Goal: Task Accomplishment & Management: Manage account settings

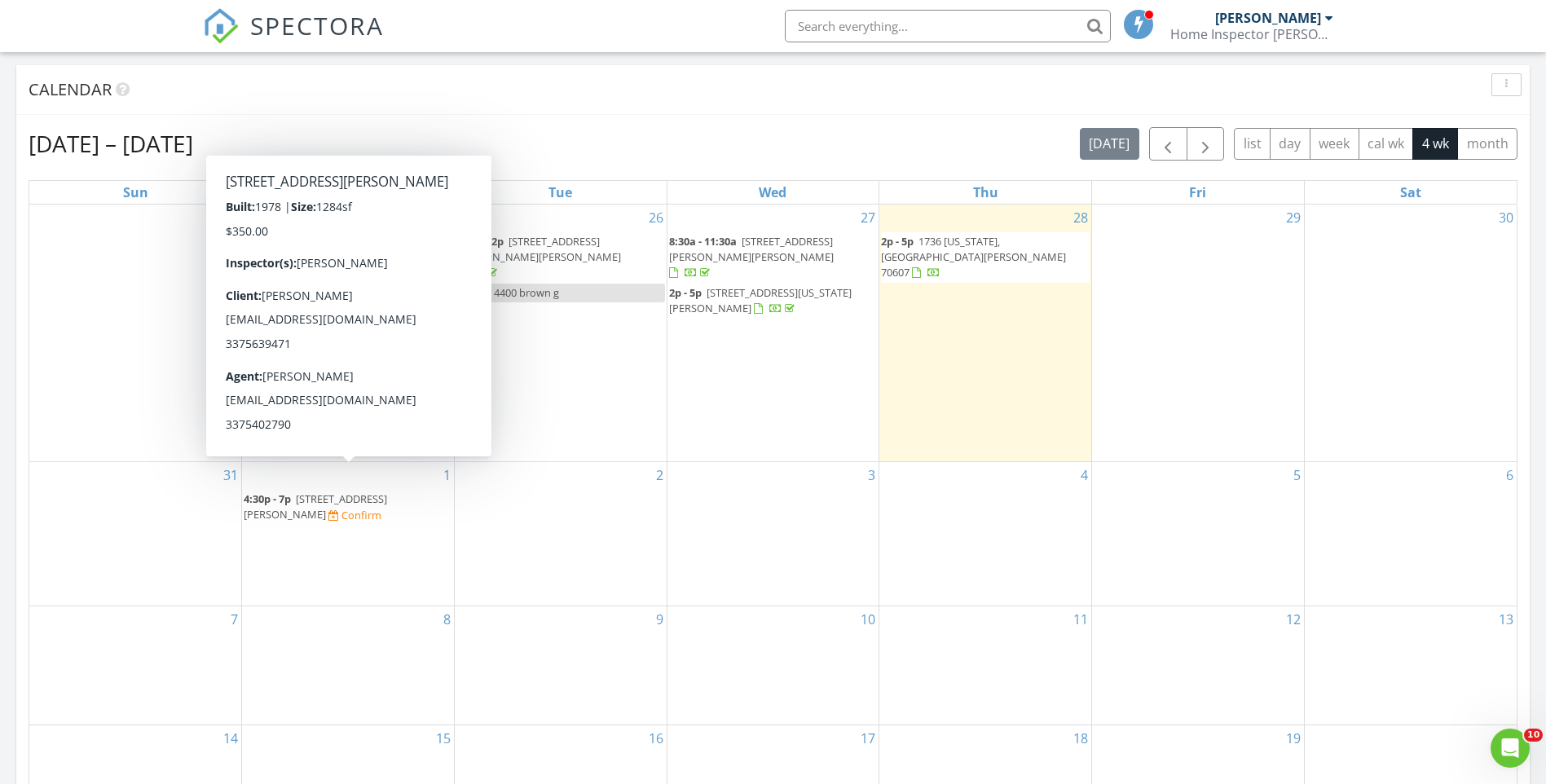
click at [287, 491] on span "4:30p - 7p" at bounding box center [268, 498] width 48 height 14
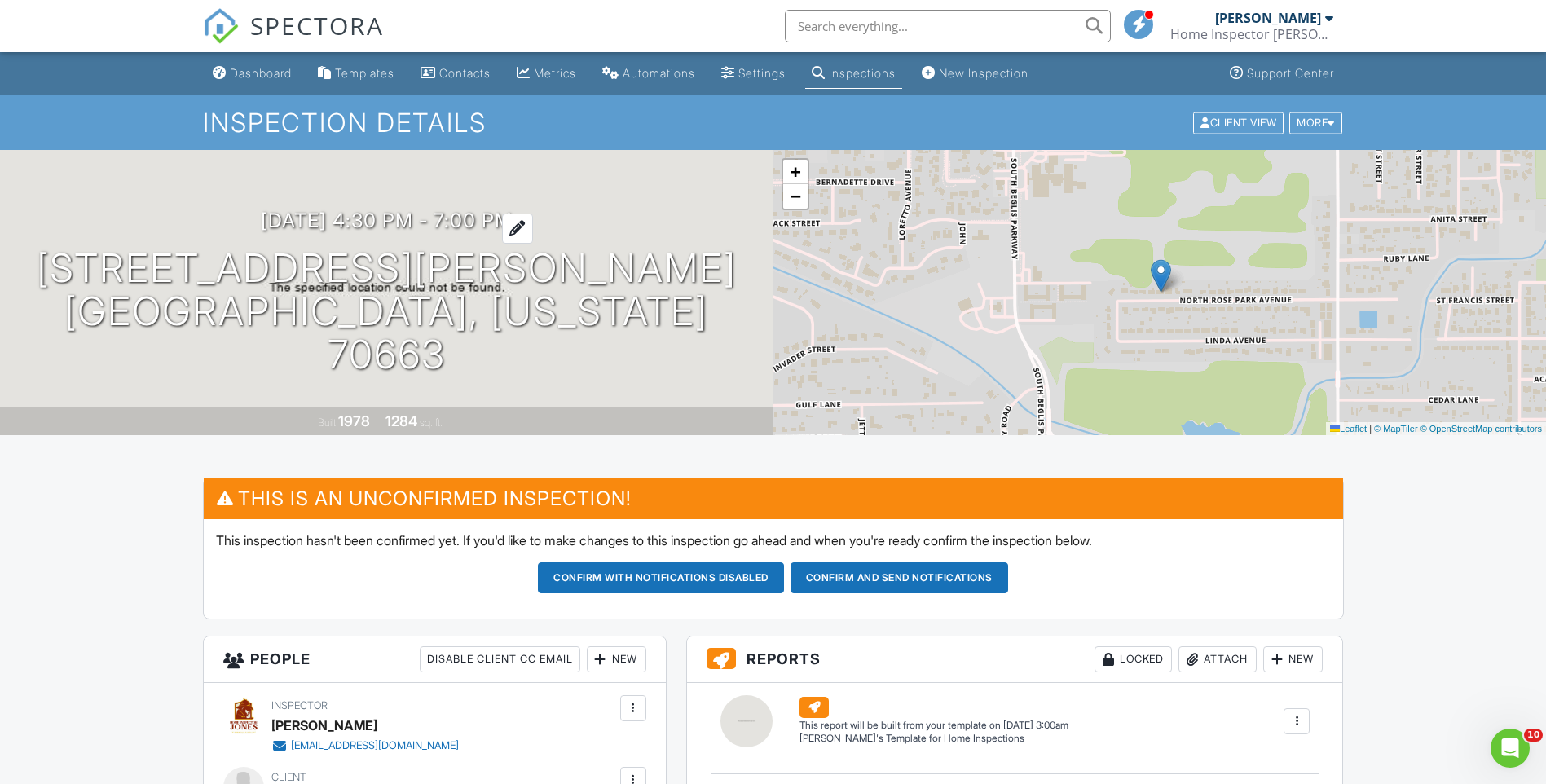
click at [530, 235] on div at bounding box center [517, 228] width 31 height 30
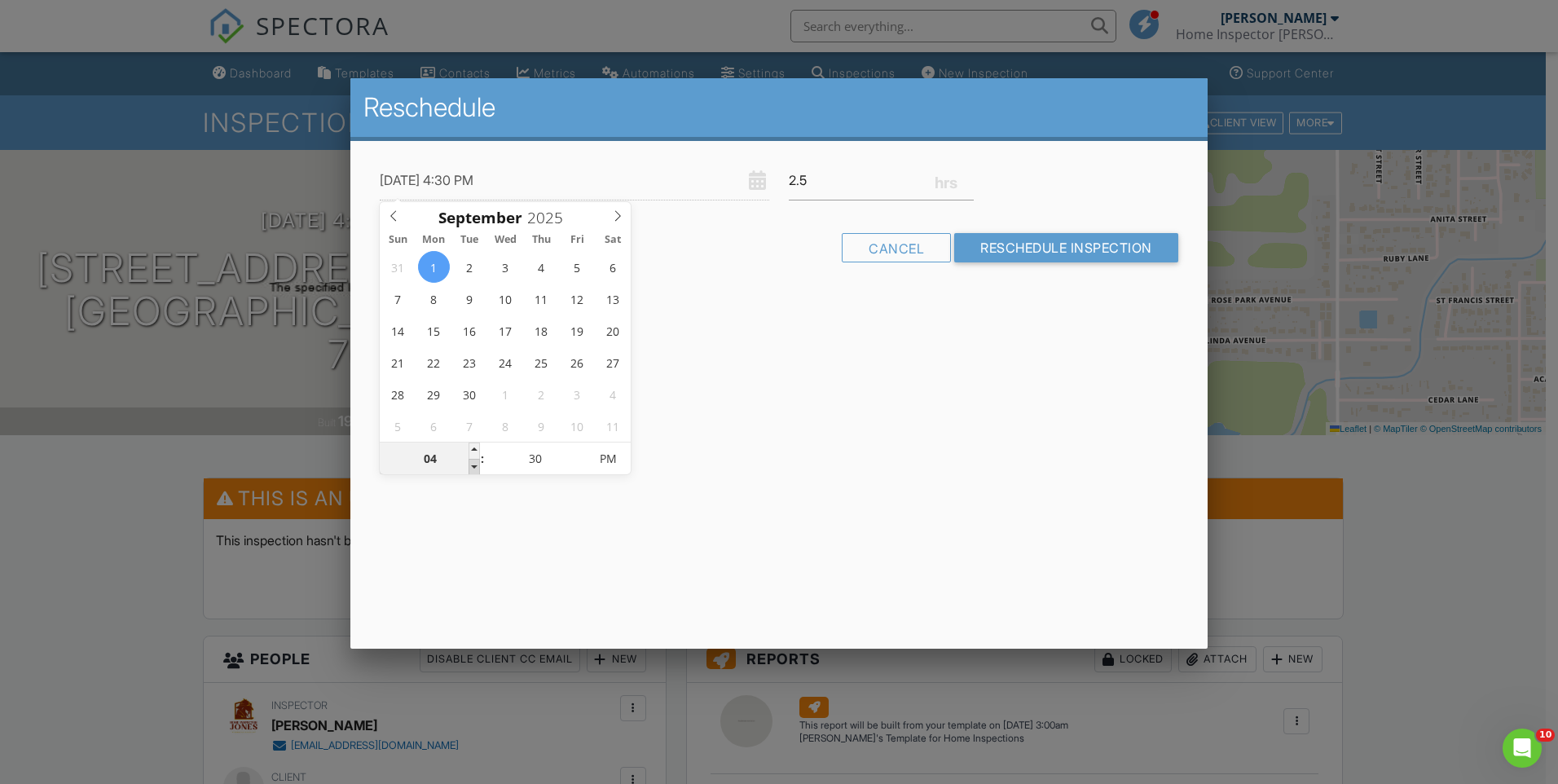
type input "09/01/2025 3:30 PM"
type input "03"
click at [472, 466] on span at bounding box center [474, 466] width 11 height 16
type input "09/01/2025 2:30 PM"
type input "02"
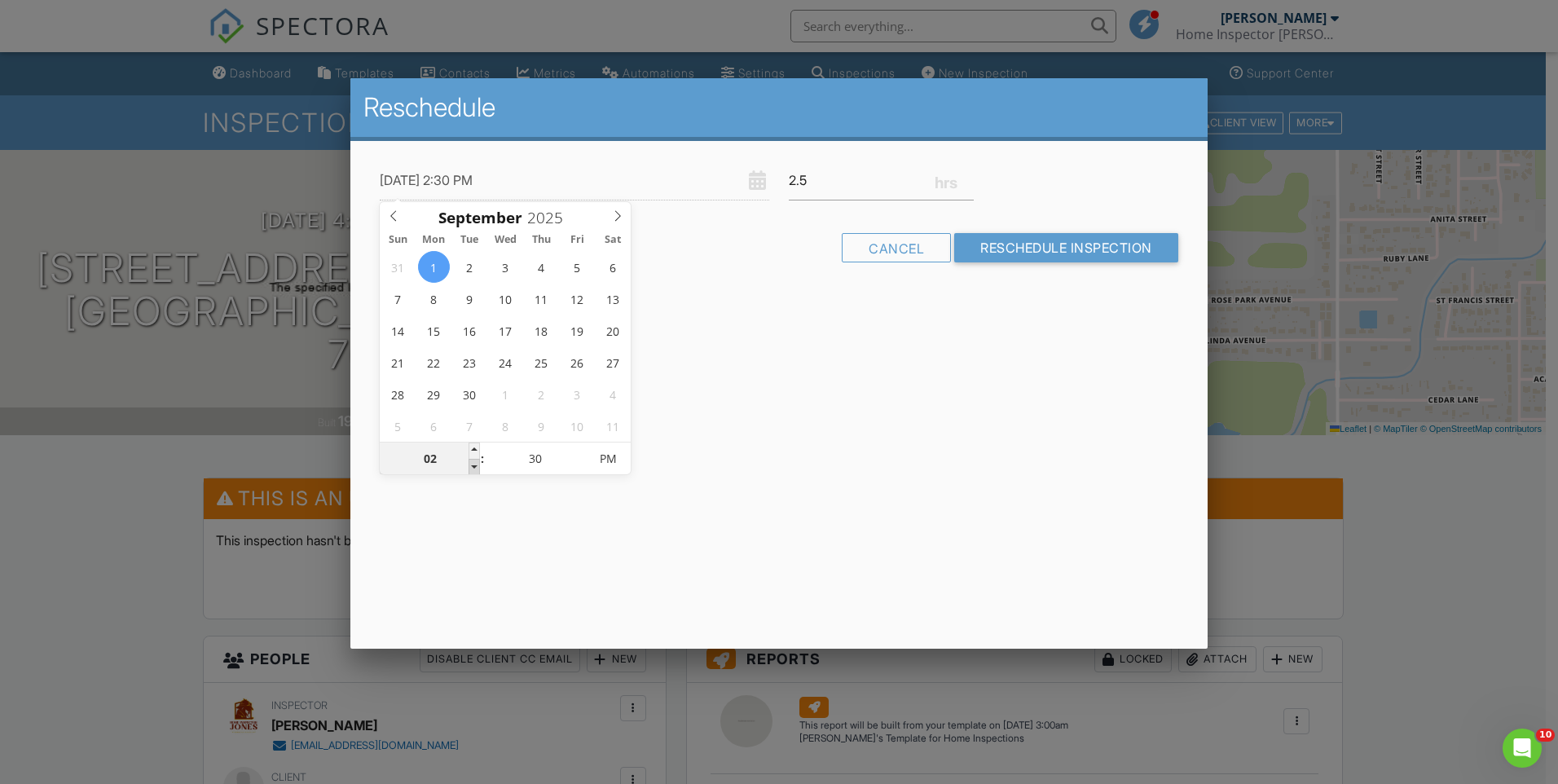
click at [472, 466] on span at bounding box center [474, 466] width 11 height 16
type input "09/01/2025 1:30 PM"
type input "01"
click at [472, 466] on span at bounding box center [474, 466] width 11 height 16
type input "09/01/2025 12:30 PM"
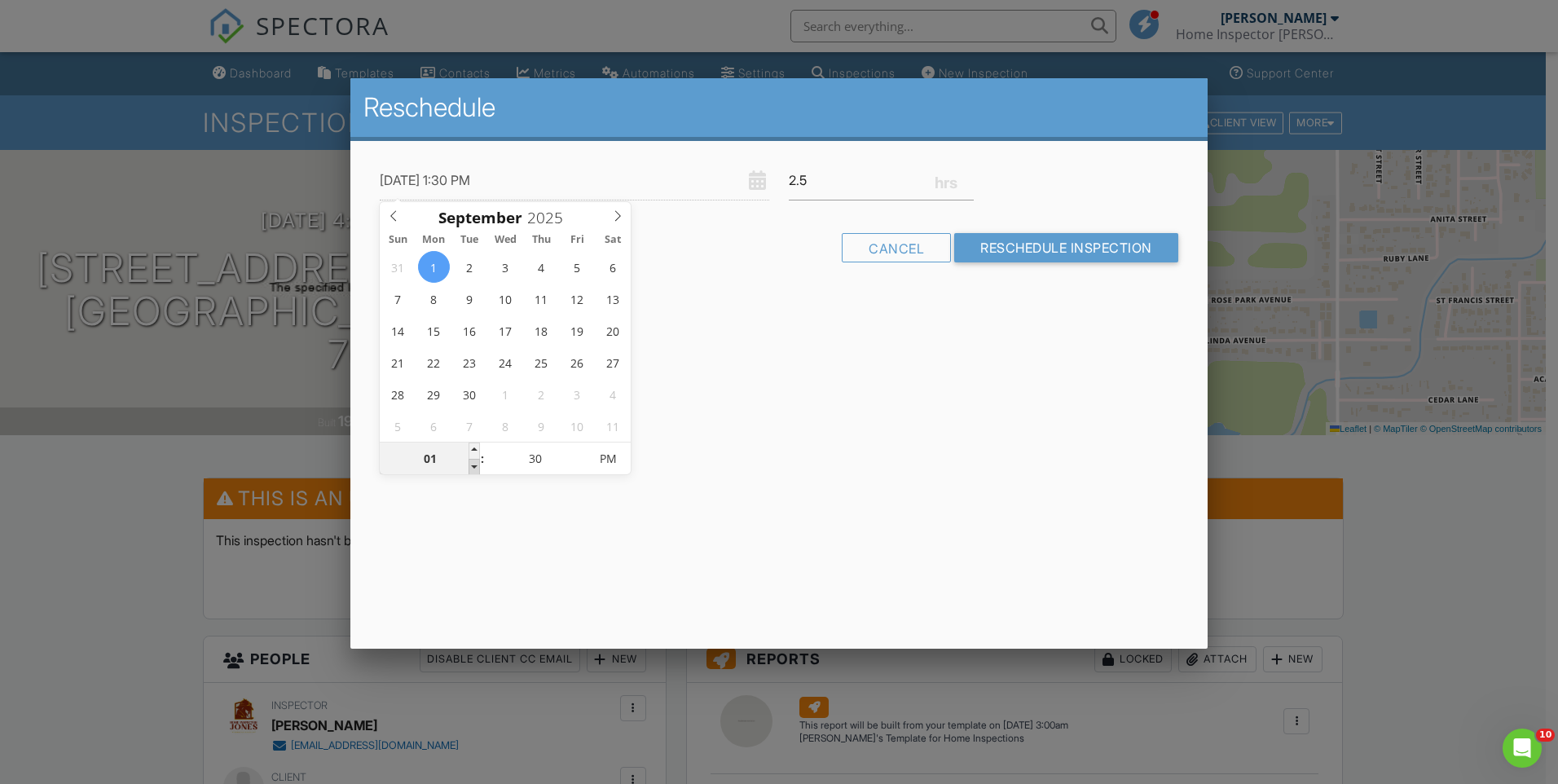
type input "12"
click at [472, 466] on span at bounding box center [474, 466] width 11 height 16
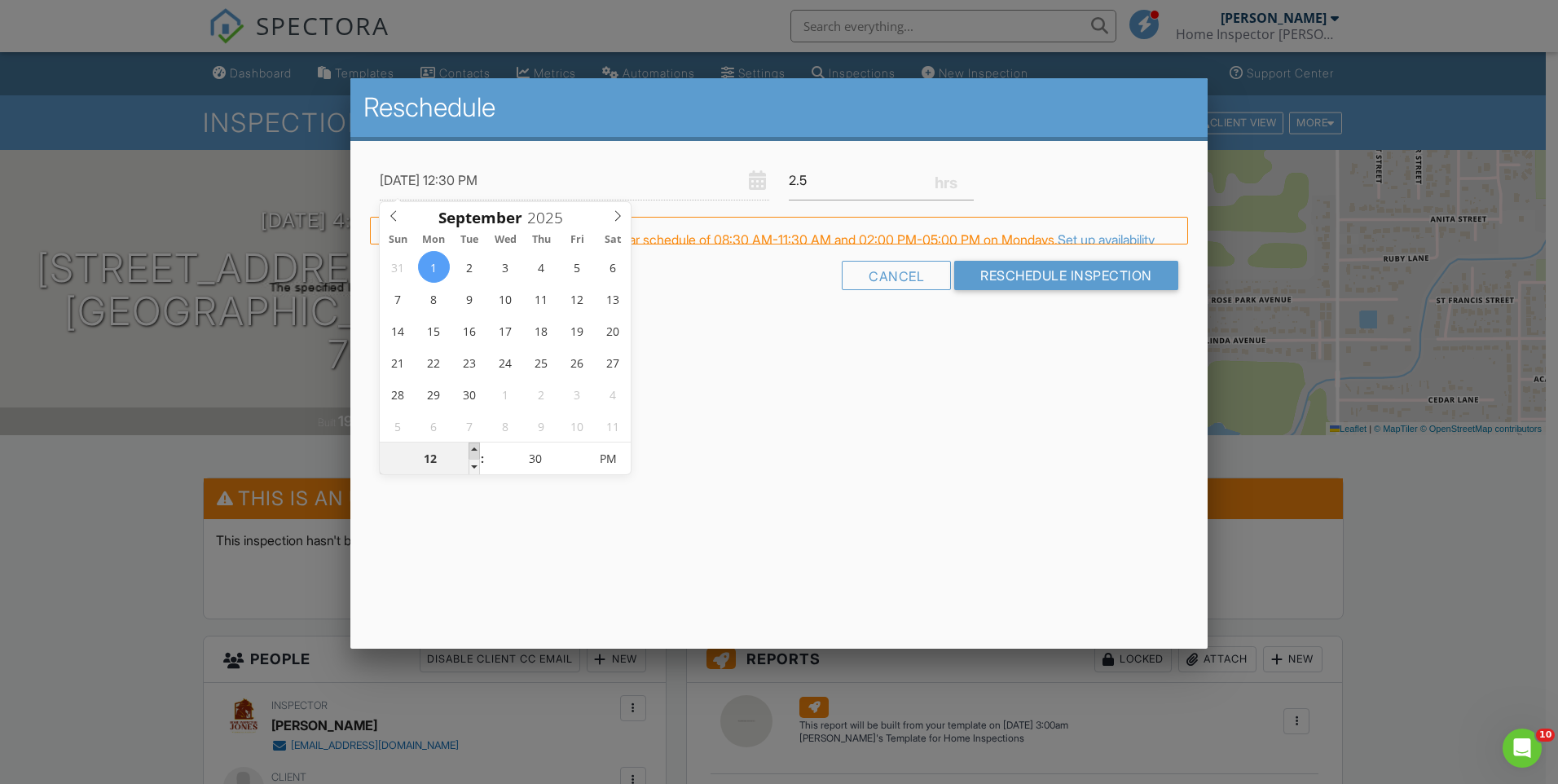
type input "09/01/2025 1:30 PM"
type input "01"
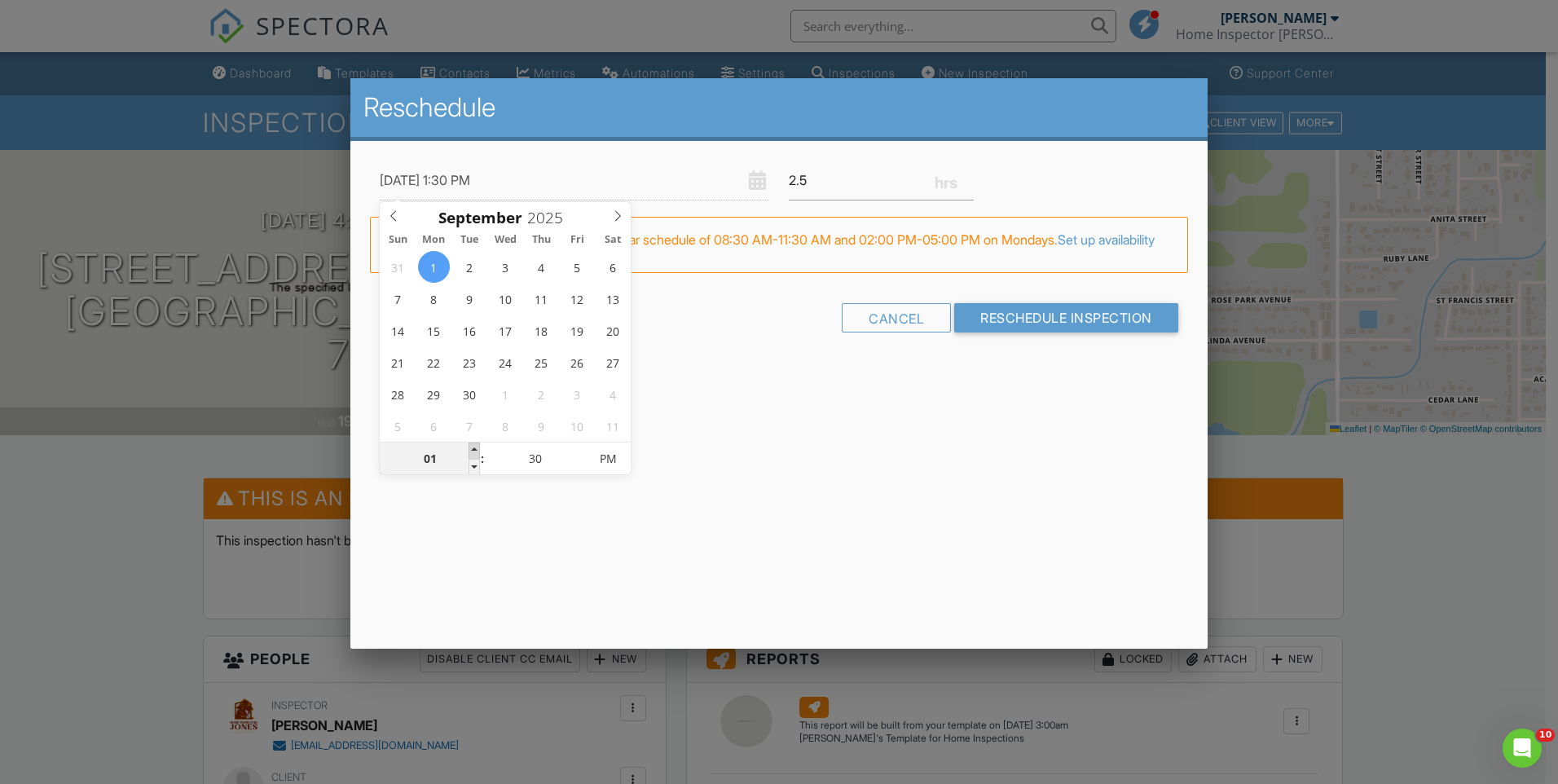
drag, startPoint x: 472, startPoint y: 466, endPoint x: 471, endPoint y: 442, distance: 24.0
click at [471, 442] on span at bounding box center [474, 450] width 11 height 16
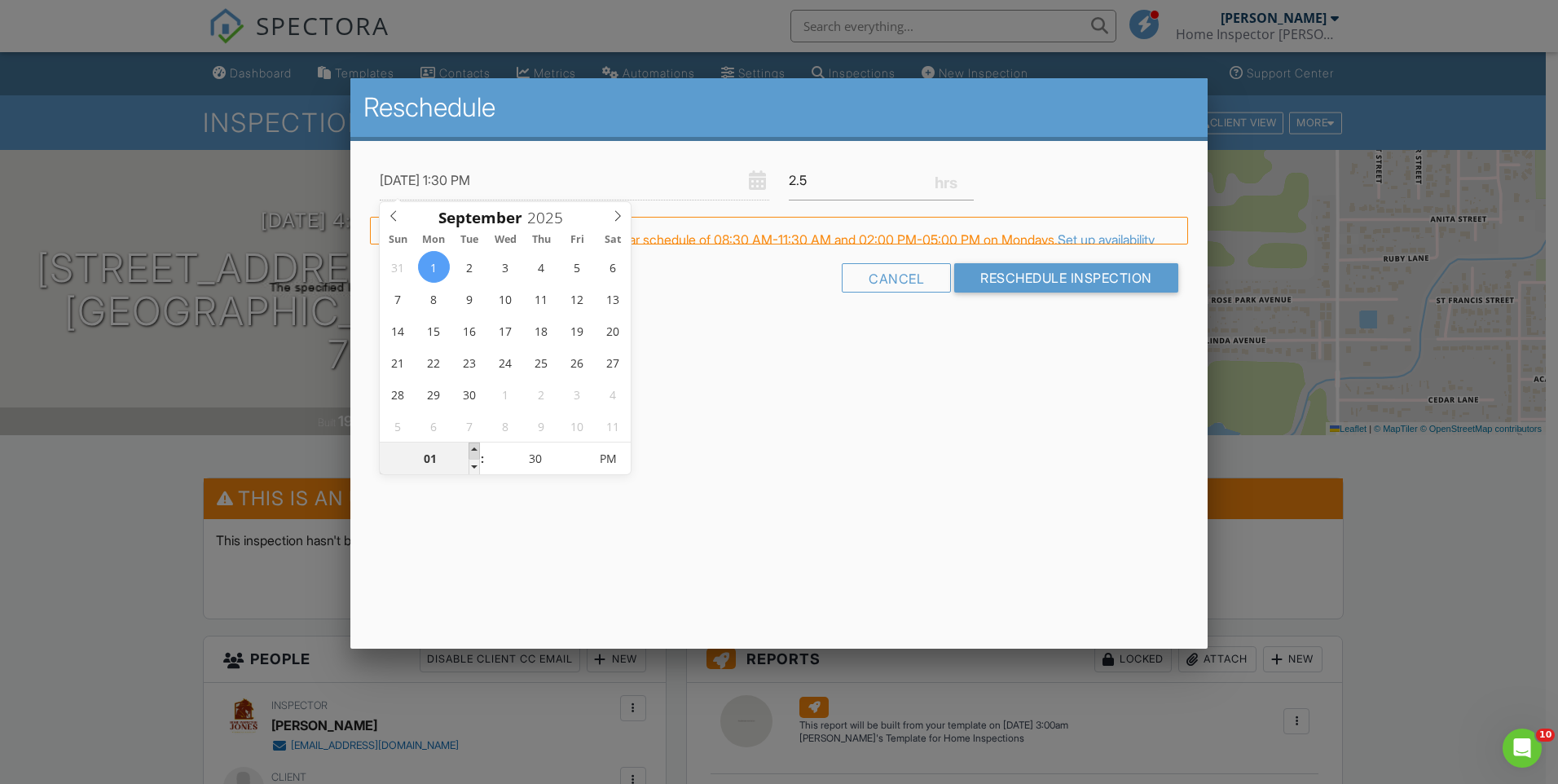
type input "09/01/2025 2:30 PM"
type input "02"
click at [471, 444] on span at bounding box center [474, 450] width 11 height 16
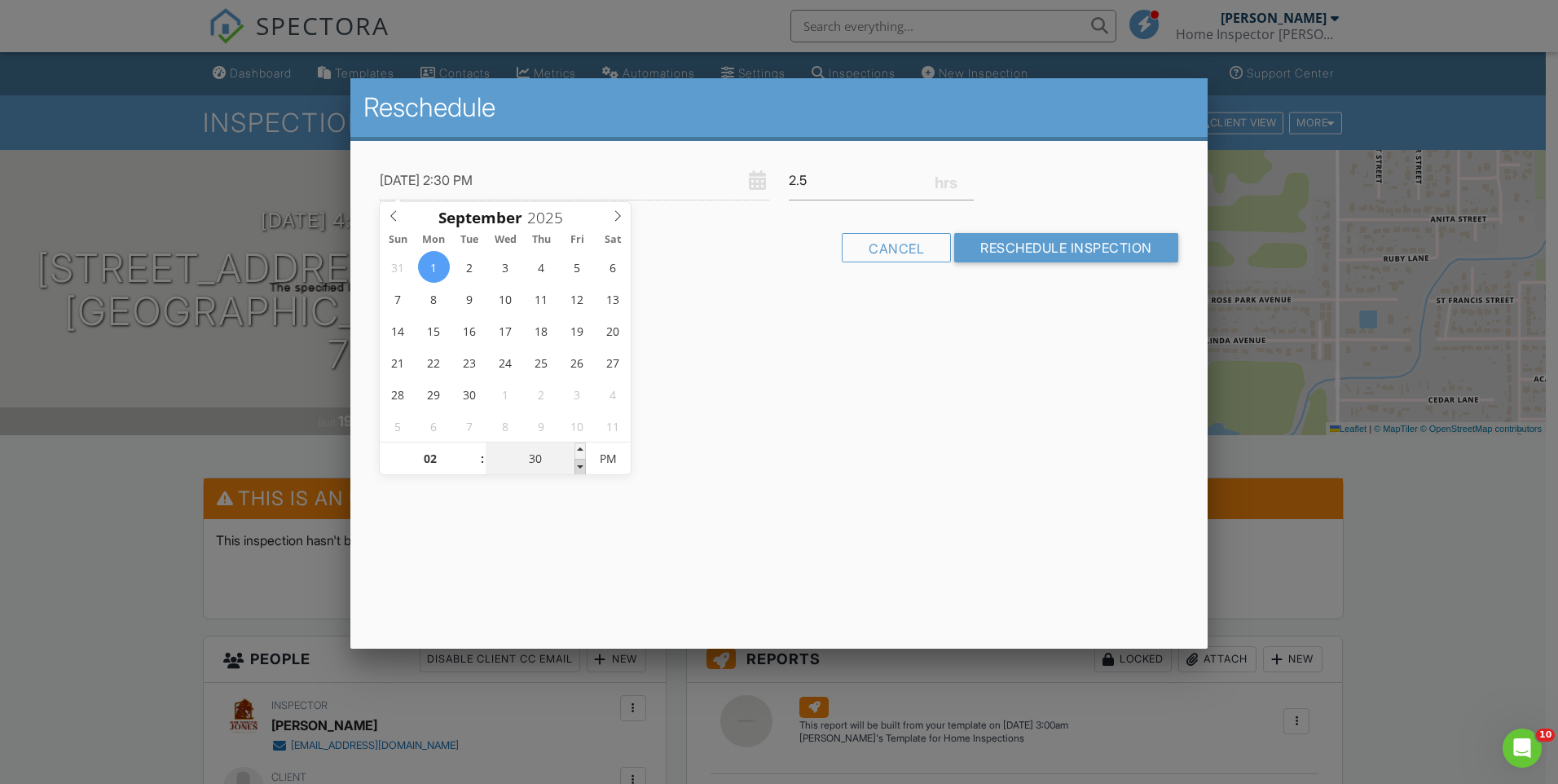
type input "09/01/2025 2:25 PM"
type input "25"
click at [580, 467] on span at bounding box center [581, 466] width 11 height 16
type input "09/01/2025 2:20 PM"
type input "20"
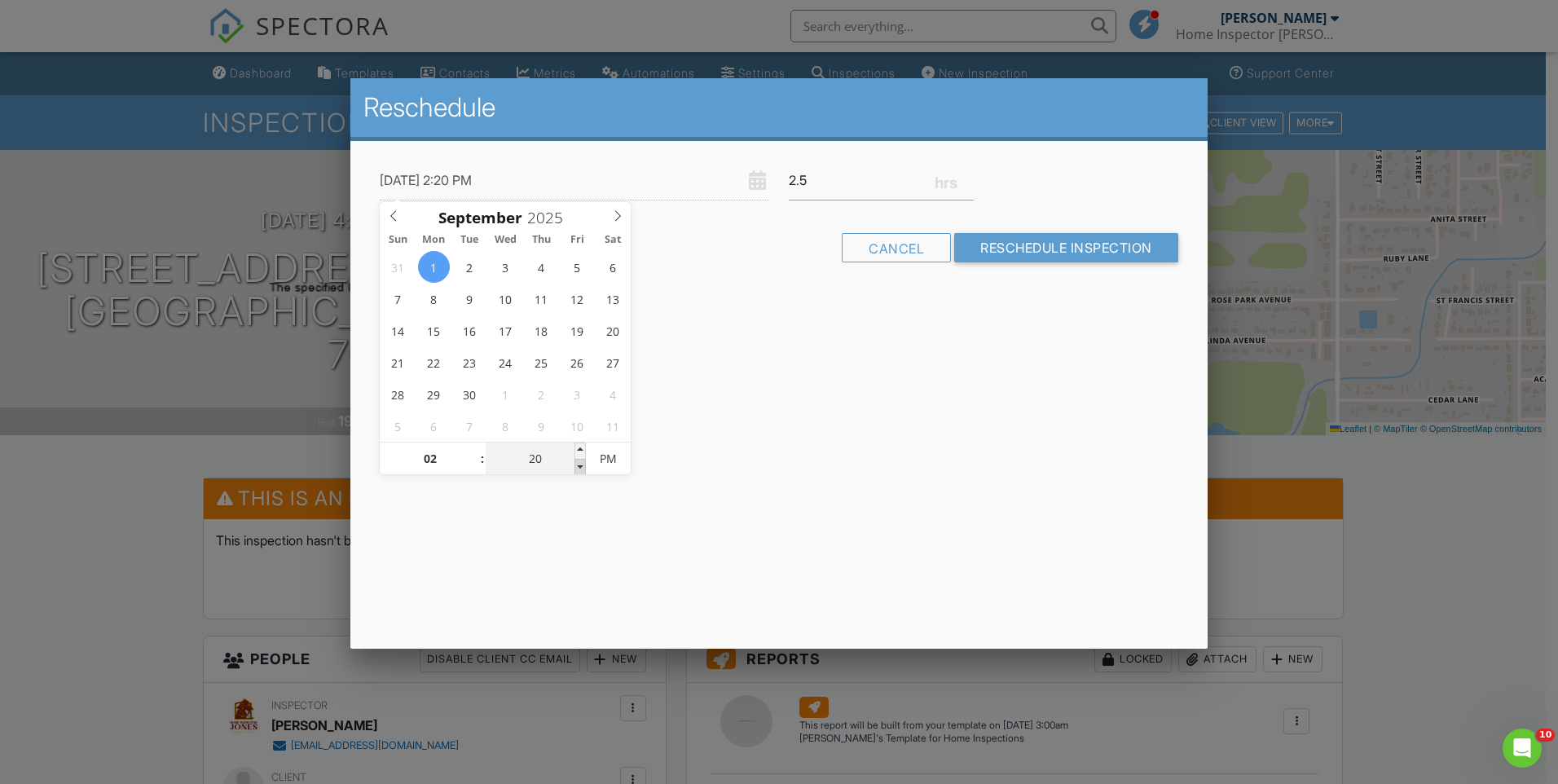
click at [580, 468] on span at bounding box center [581, 466] width 11 height 16
type input "09/01/2025 2:15 PM"
type input "15"
click at [580, 468] on span at bounding box center [581, 466] width 11 height 16
type input "09/01/2025 2:10 PM"
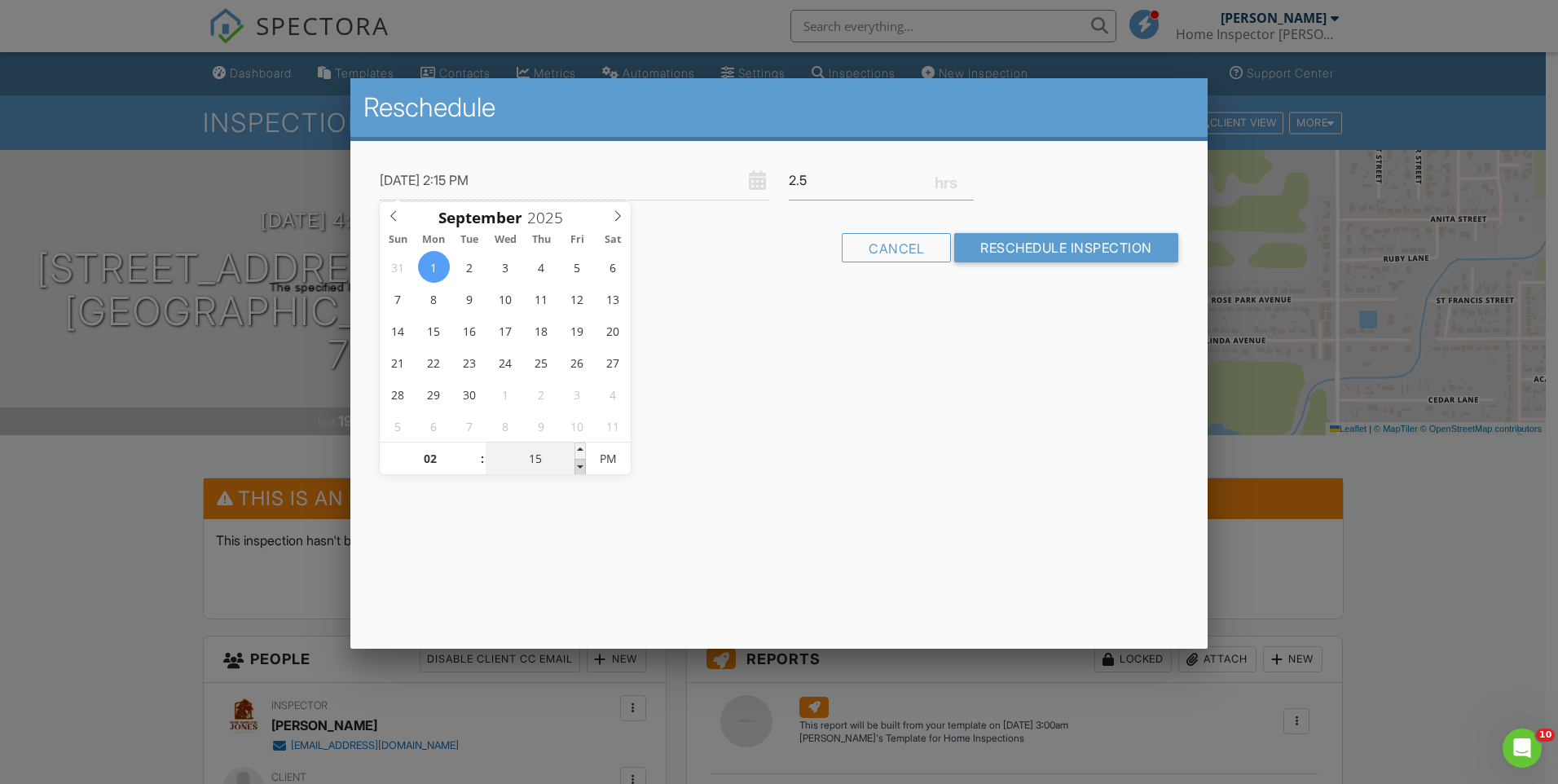
type input "10"
click at [580, 468] on span at bounding box center [581, 466] width 11 height 16
type input "09/01/2025 2:05 PM"
type input "05"
click at [580, 468] on span at bounding box center [581, 466] width 11 height 16
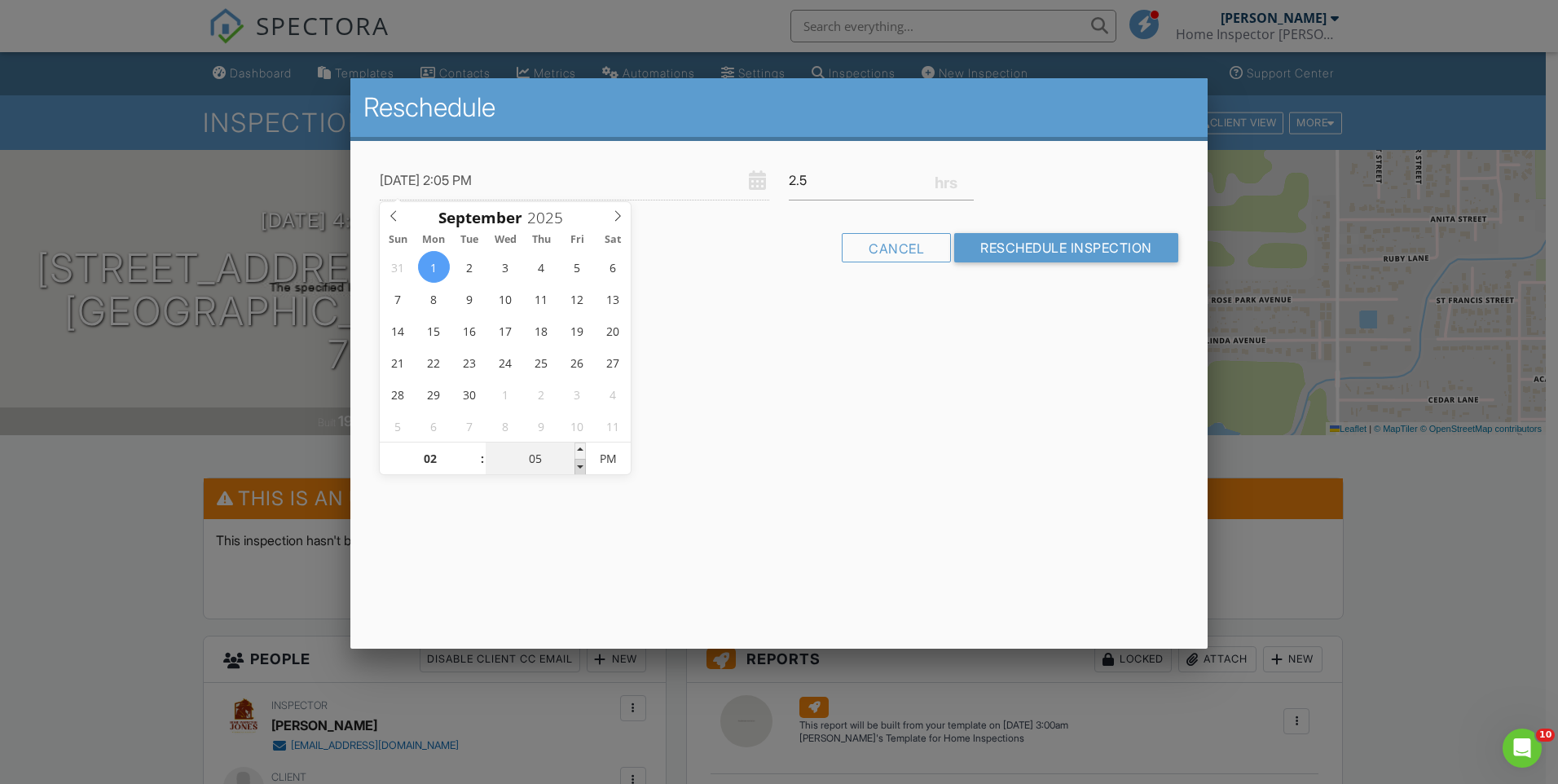
type input "[DATE] 2:00 PM"
type input "00"
click at [580, 468] on span at bounding box center [581, 466] width 11 height 16
click at [1043, 246] on input "Reschedule Inspection" at bounding box center [1066, 247] width 224 height 29
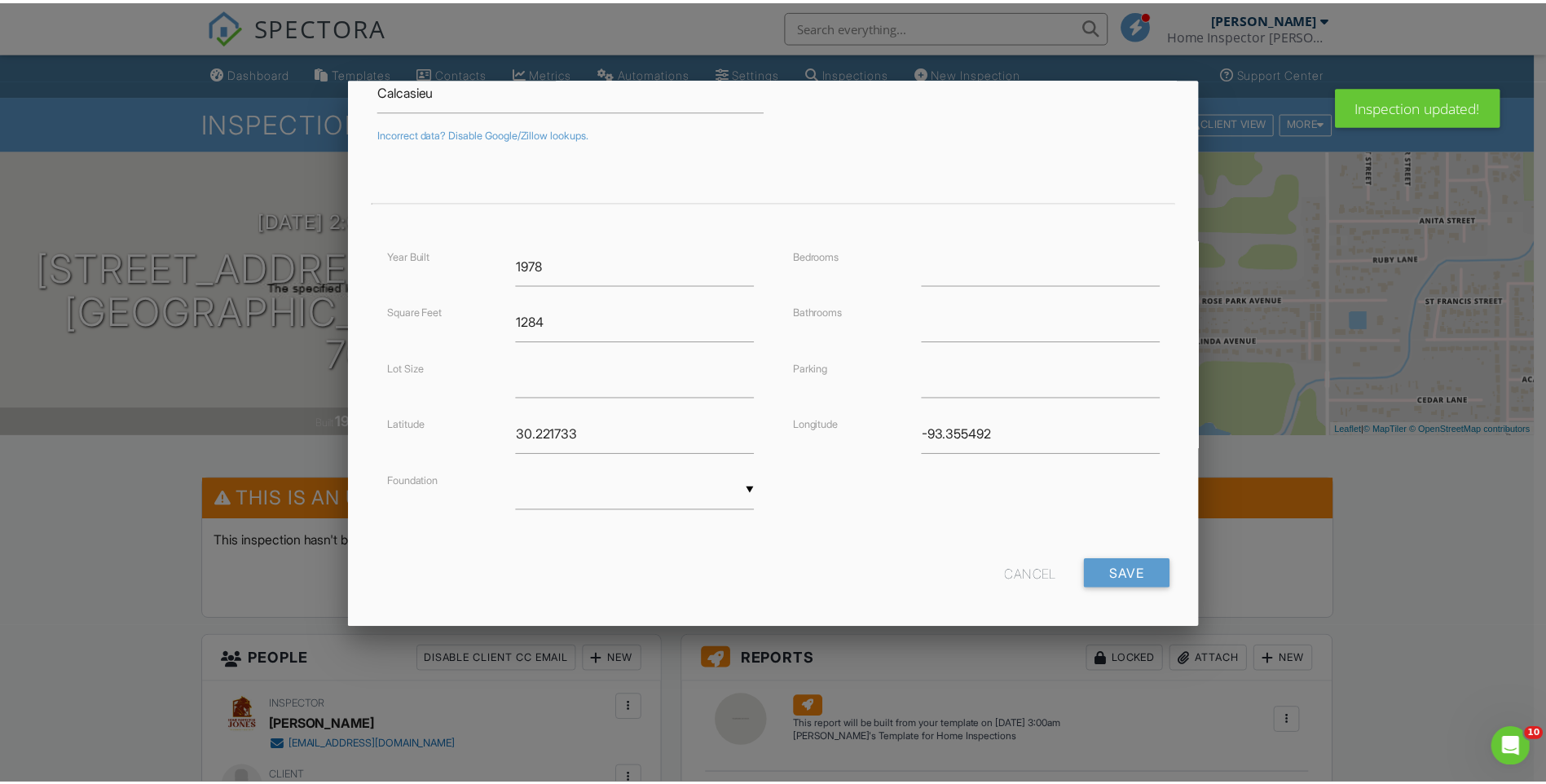
scroll to position [265, 0]
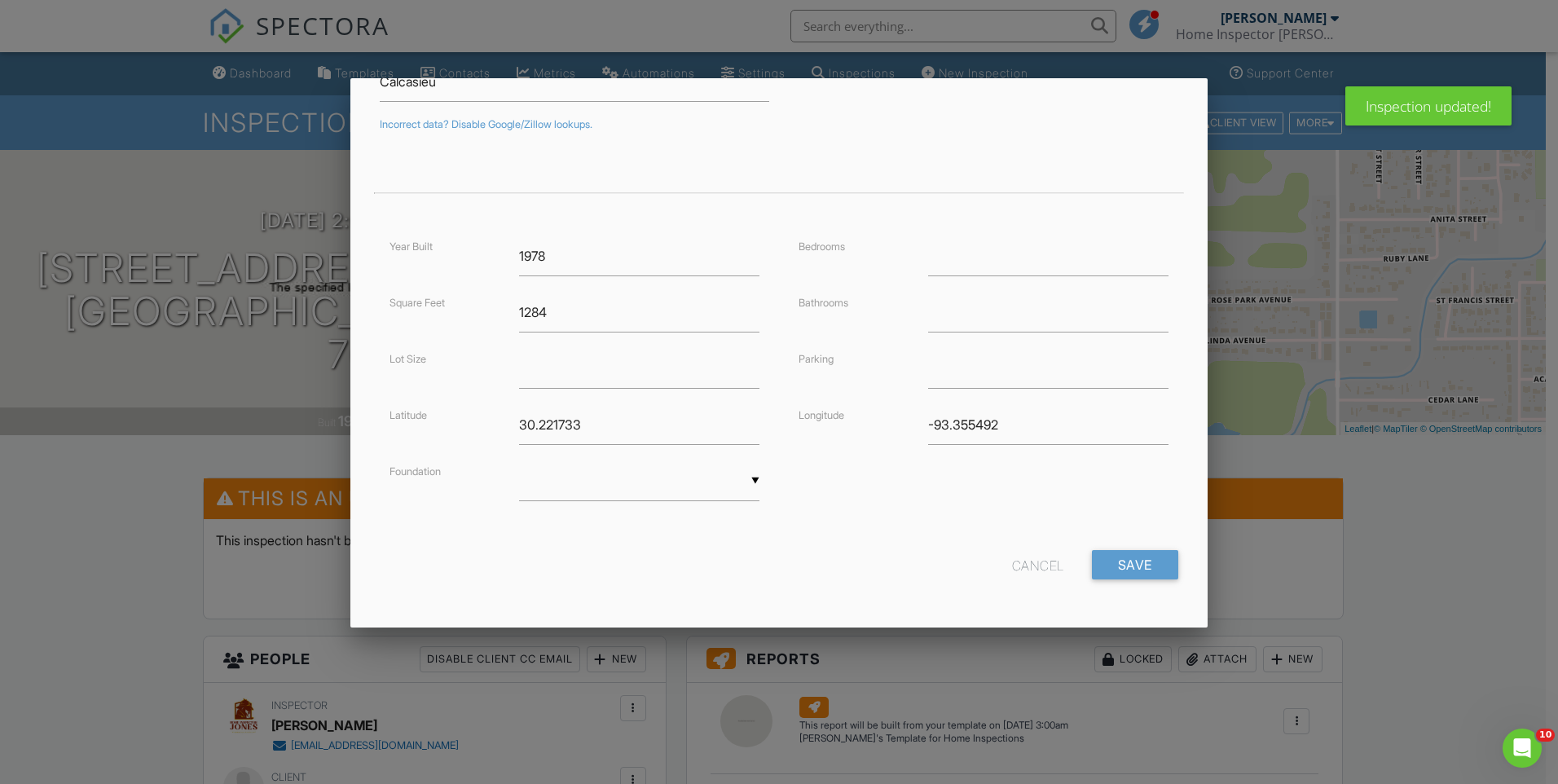
click at [1020, 561] on div "Cancel" at bounding box center [1037, 564] width 52 height 29
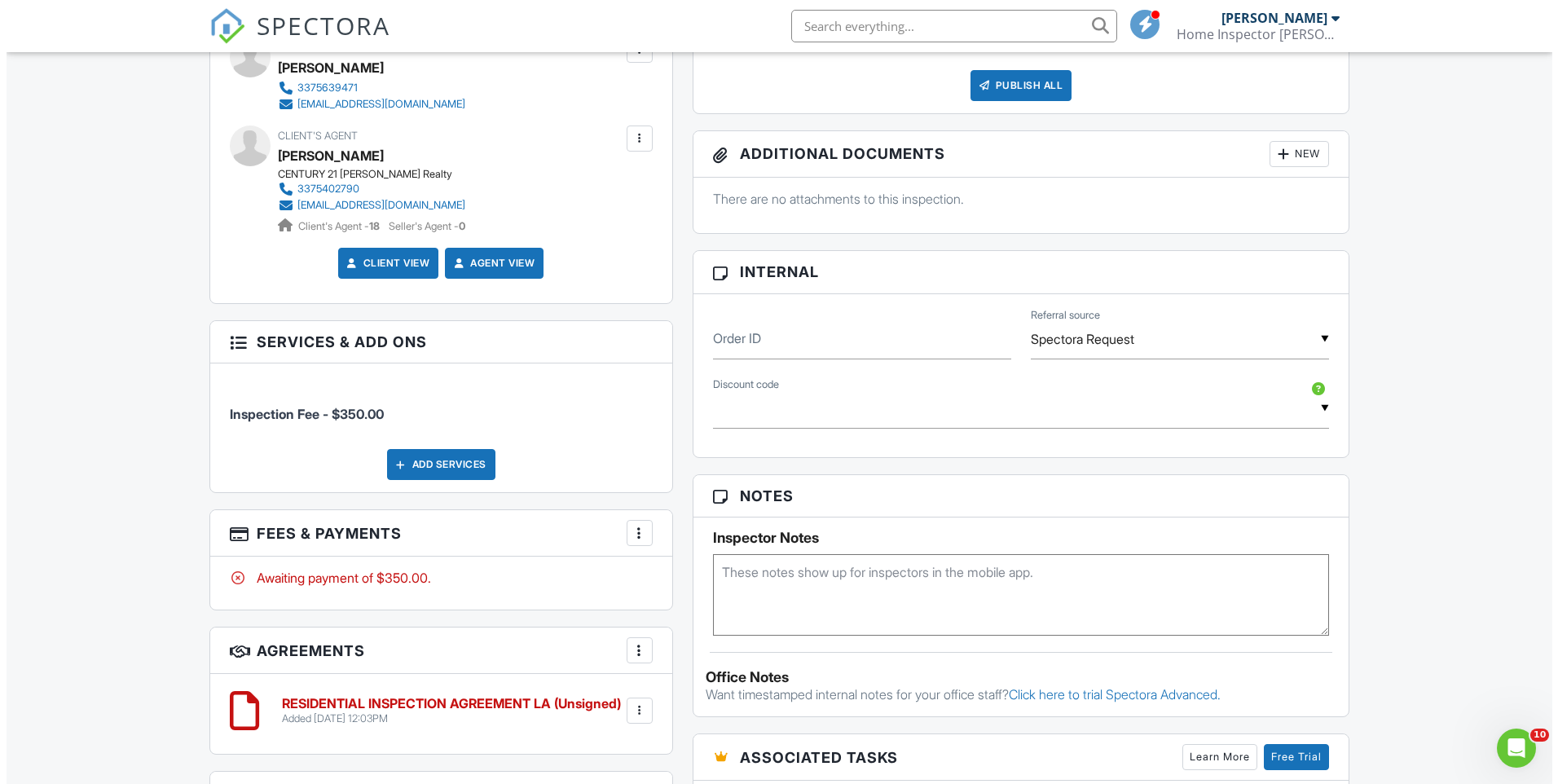
scroll to position [734, 0]
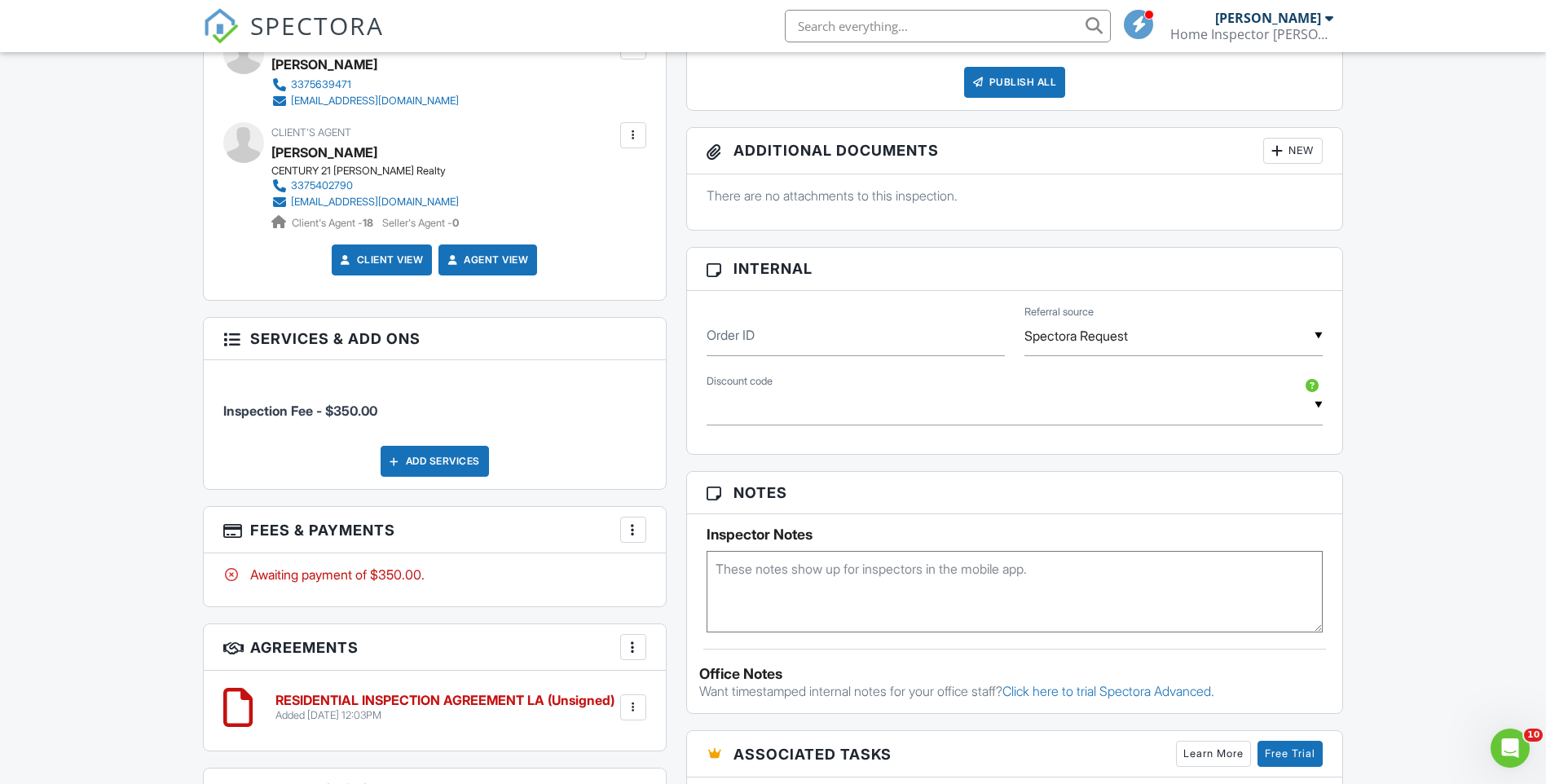
click at [632, 527] on div at bounding box center [633, 529] width 16 height 16
click at [695, 582] on li "Edit Fees & Payments" at bounding box center [715, 578] width 170 height 41
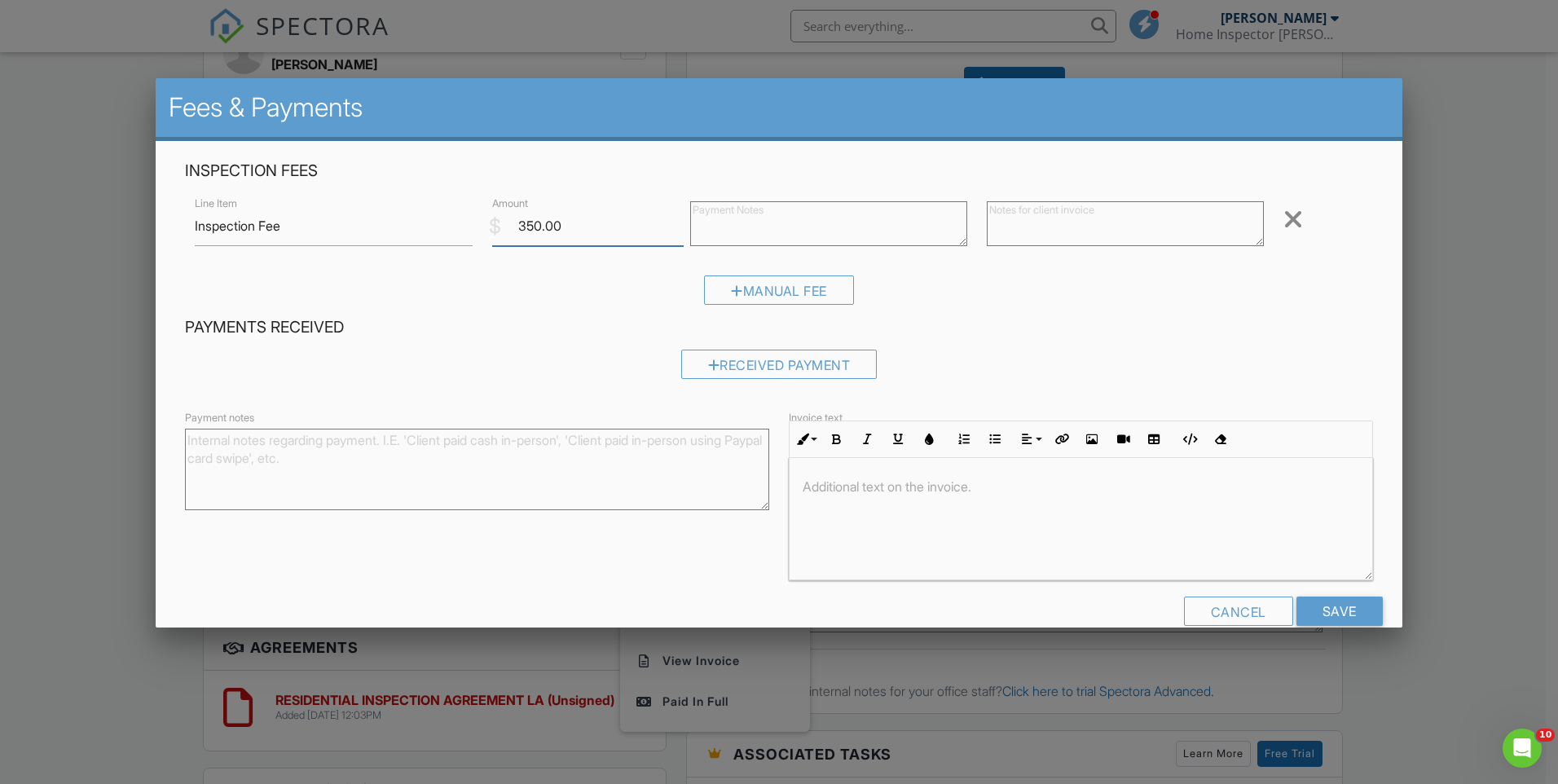
drag, startPoint x: 581, startPoint y: 229, endPoint x: 476, endPoint y: 216, distance: 105.8
click at [476, 216] on div "Line Item Inspection Fee $ Amount 350.00 Remove" at bounding box center [779, 225] width 1188 height 65
type input "375.00"
click at [1331, 604] on input "Save" at bounding box center [1339, 611] width 87 height 29
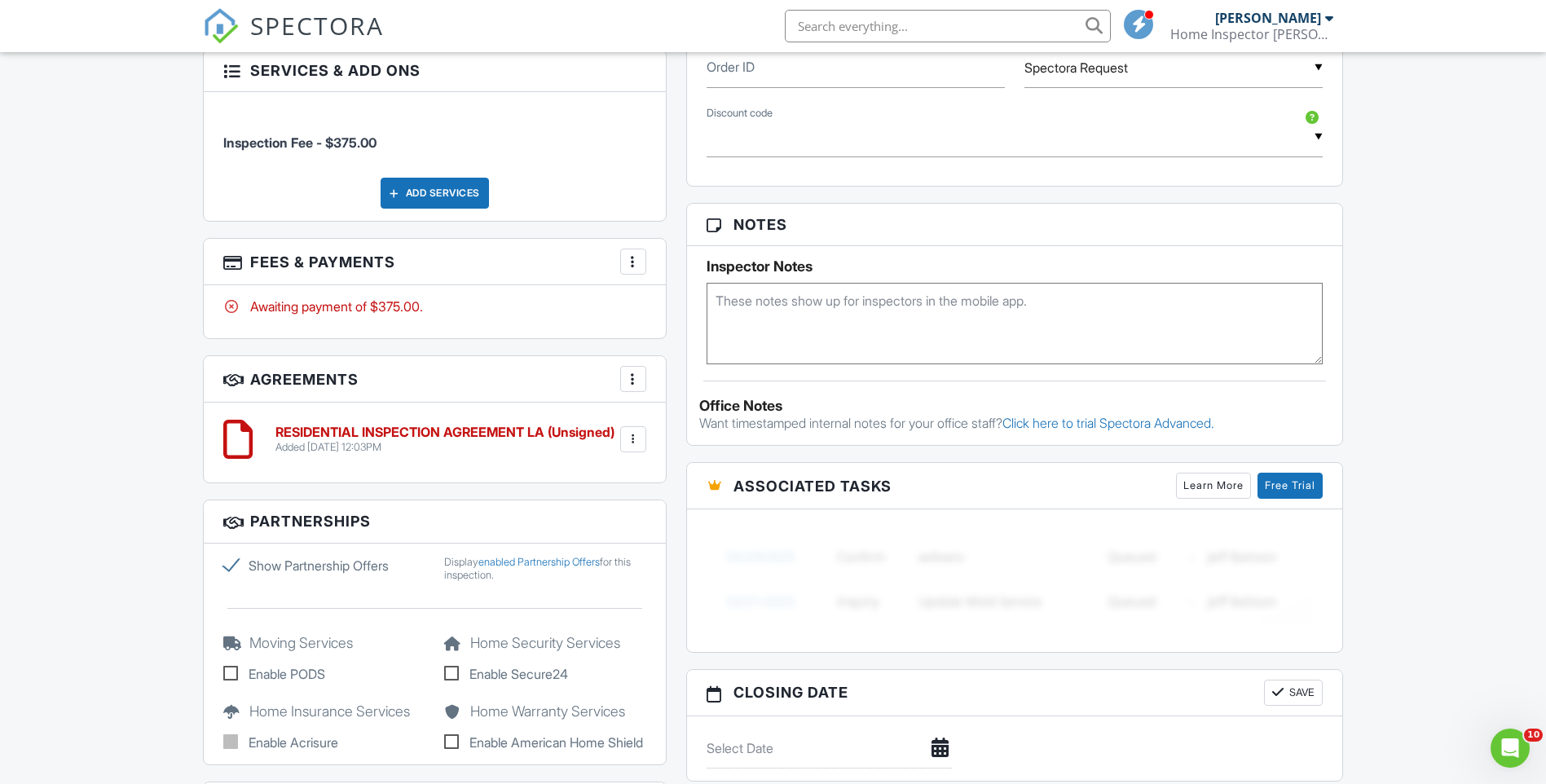
scroll to position [896, 0]
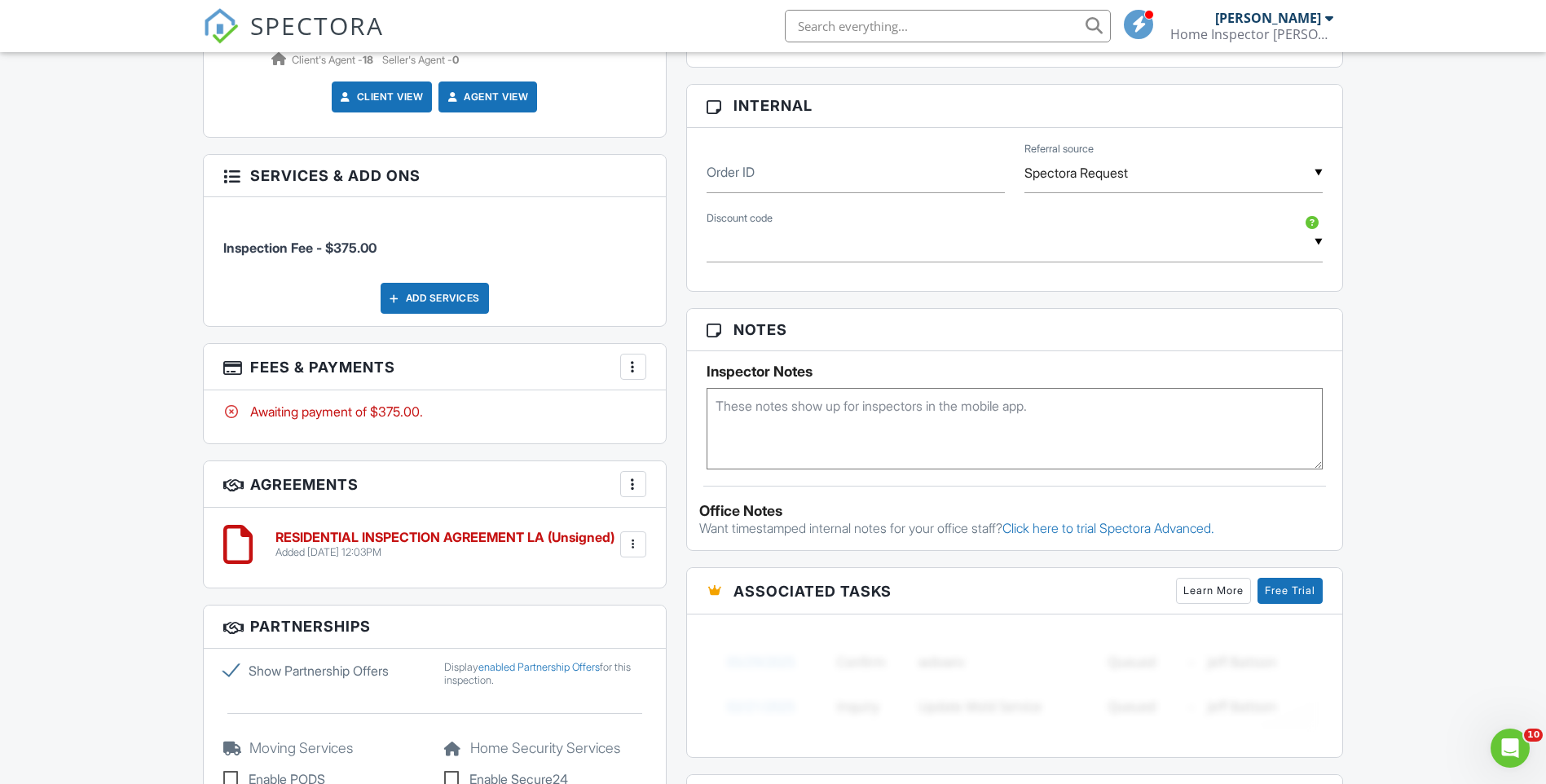
click at [877, 434] on textarea at bounding box center [1015, 429] width 617 height 82
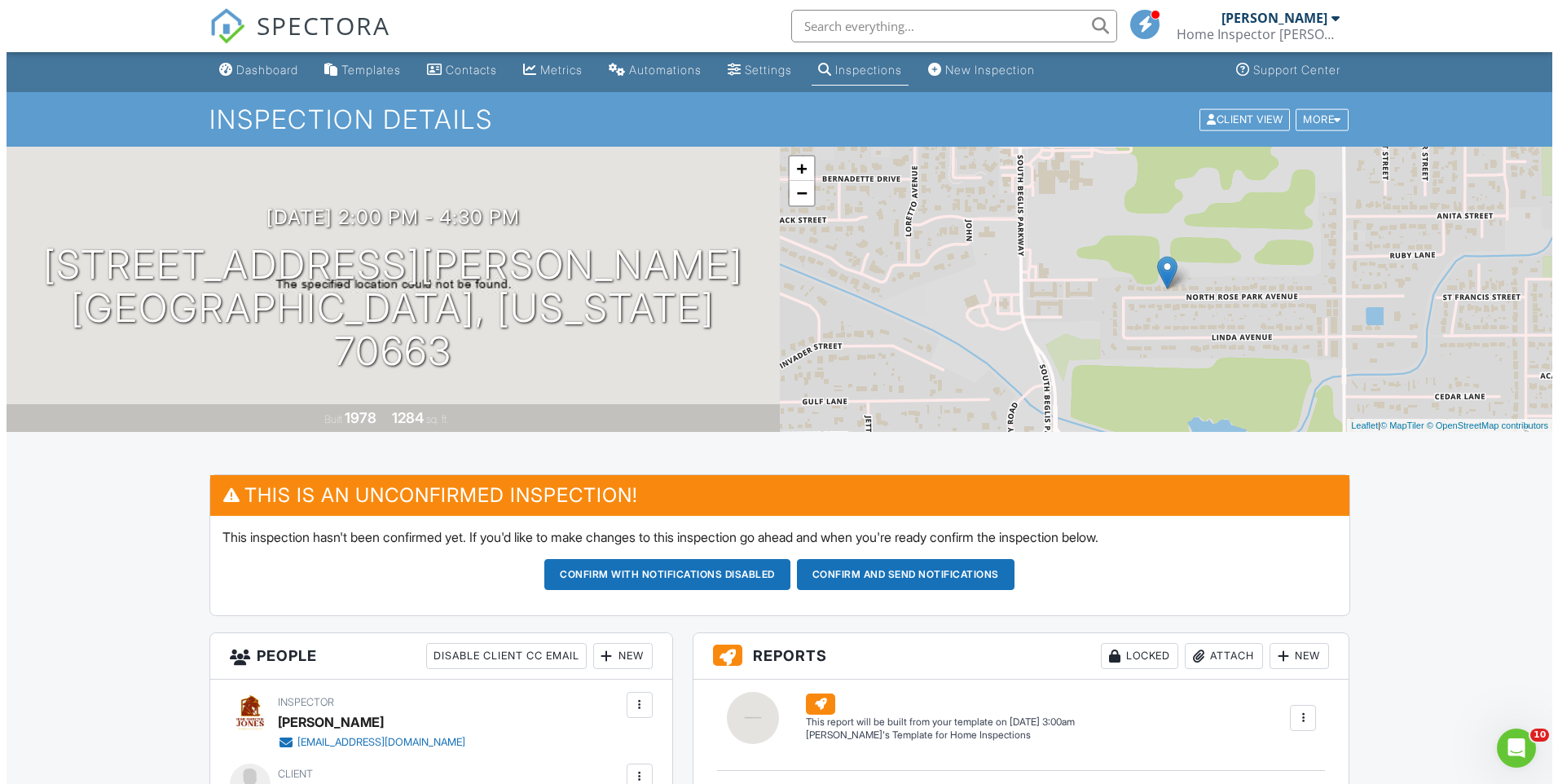
scroll to position [0, 0]
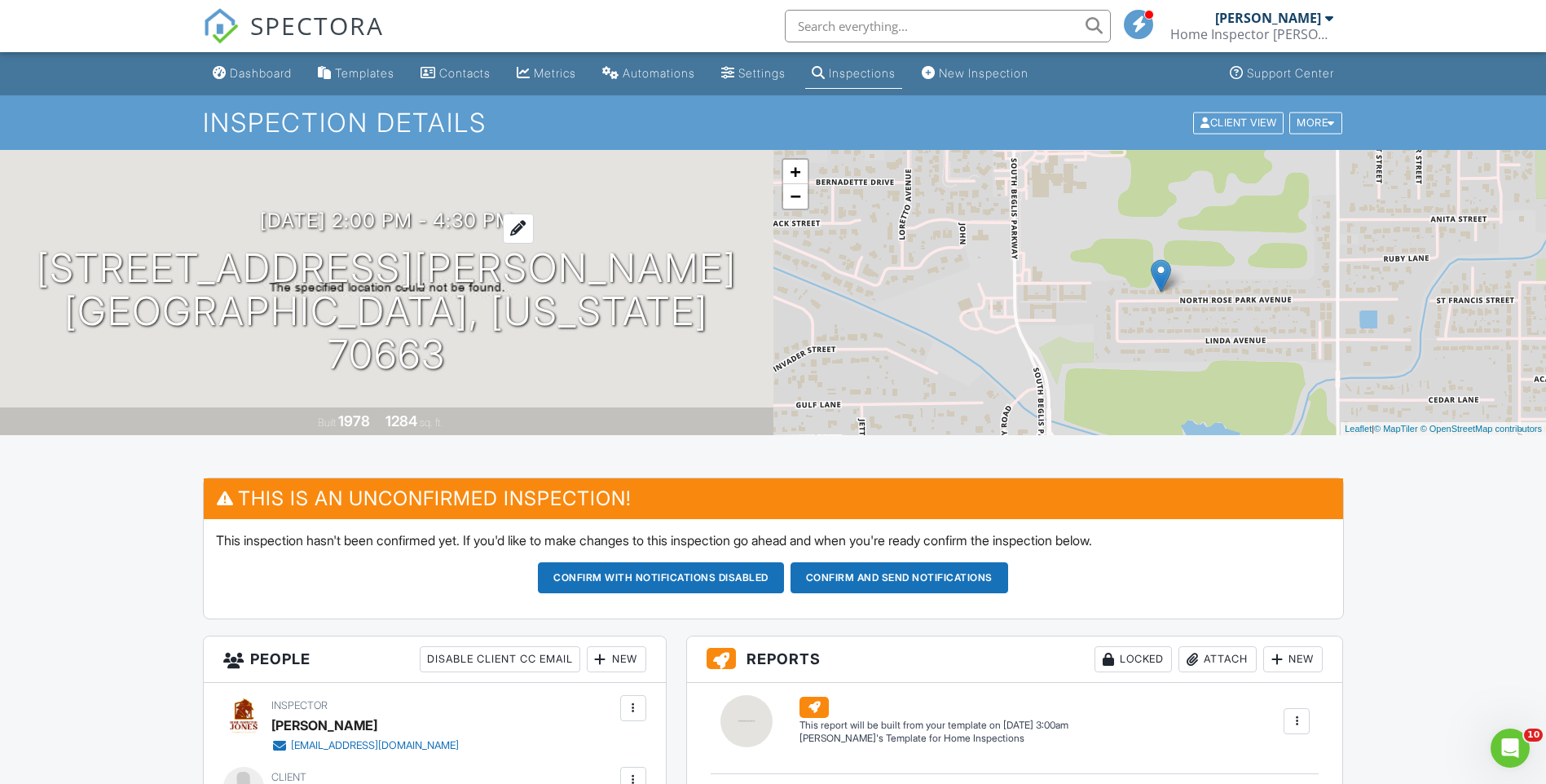
click at [513, 231] on h3 "09/01/2025 2:00 pm - 4:30 pm" at bounding box center [386, 220] width 253 height 22
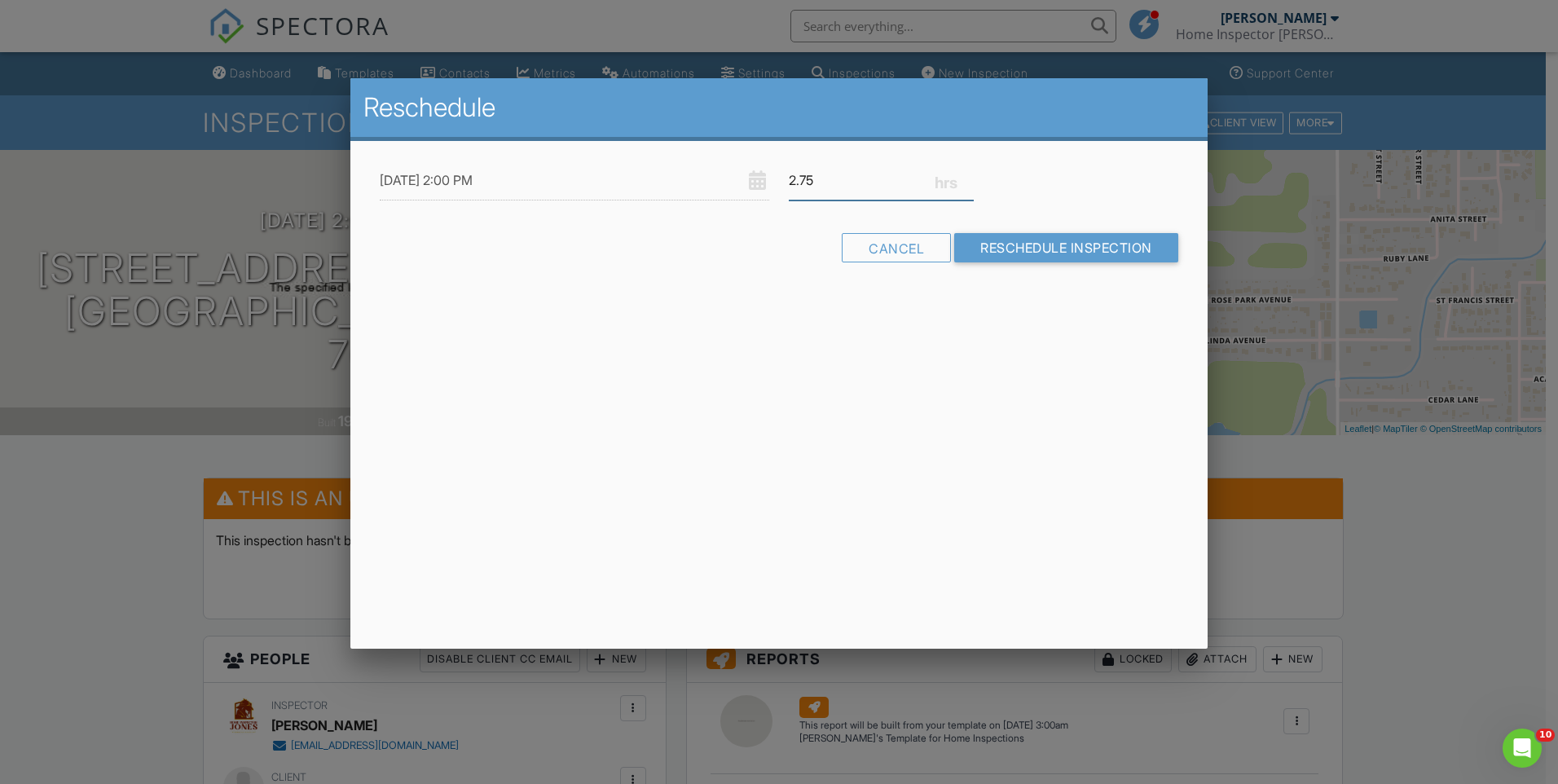
click at [968, 179] on input "2.75" at bounding box center [881, 181] width 185 height 40
type input "3"
click at [968, 179] on input "3" at bounding box center [881, 181] width 185 height 40
click at [994, 244] on input "Reschedule Inspection" at bounding box center [1066, 247] width 224 height 29
